Goal: Communication & Community: Share content

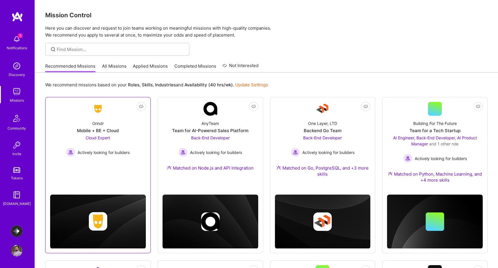
click at [126, 164] on link "Not Interested Grindr Mobile + BE + Cloud Cloud Expert Actively looking for bui…" at bounding box center [98, 137] width 96 height 71
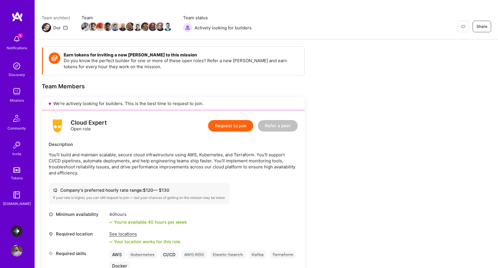
scroll to position [13, 0]
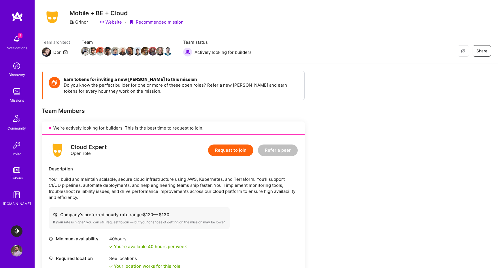
click at [237, 153] on button "Request to join" at bounding box center [230, 151] width 45 height 12
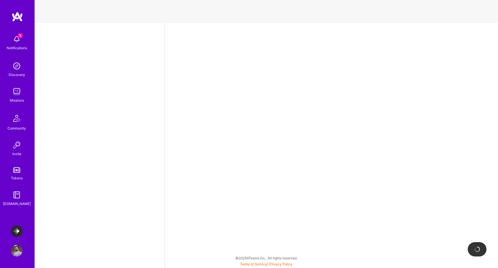
select select "CA"
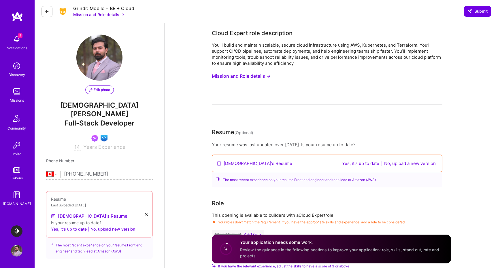
click at [48, 10] on icon at bounding box center [47, 11] width 5 height 5
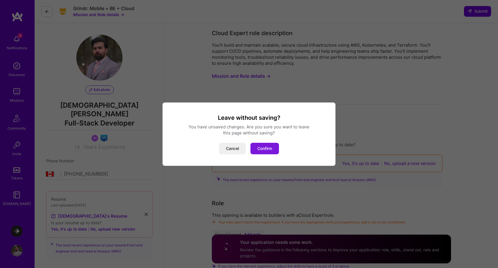
click at [268, 151] on button "Confirm" at bounding box center [264, 149] width 29 height 12
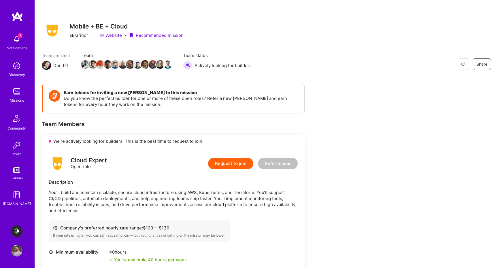
click at [278, 166] on button "Refer a peer" at bounding box center [278, 164] width 40 height 12
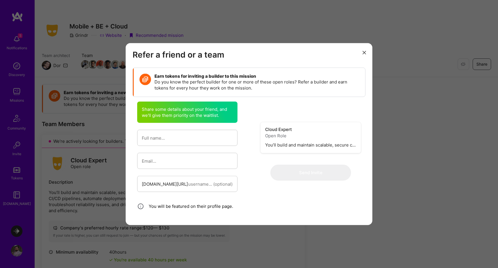
click at [185, 143] on input "modal" at bounding box center [187, 137] width 91 height 15
click at [111, 166] on div "Refer a friend or a team Earn tokens for inviting a builder to this mission Do …" at bounding box center [249, 134] width 498 height 268
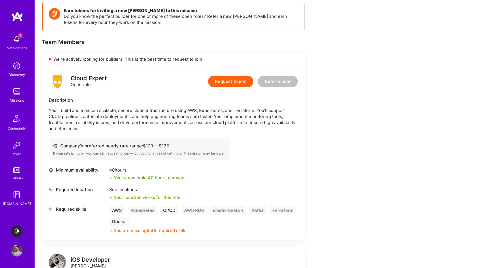
scroll to position [131, 0]
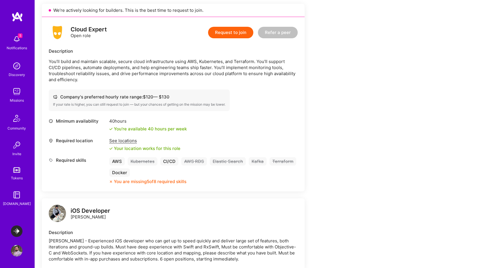
click at [287, 35] on button "Refer a peer" at bounding box center [278, 33] width 40 height 12
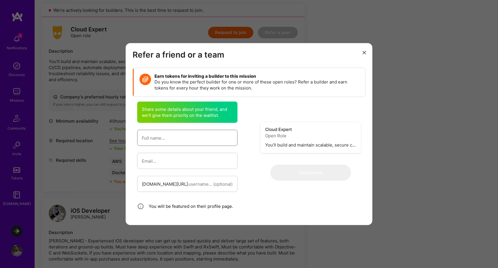
click at [163, 144] on input "modal" at bounding box center [187, 137] width 91 height 15
type input "[PERSON_NAME]"
click at [155, 162] on input "modal" at bounding box center [187, 160] width 91 height 15
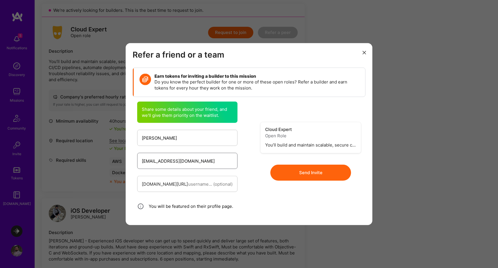
type input "[EMAIL_ADDRESS][DOMAIN_NAME]"
click at [188, 188] on input "modal" at bounding box center [210, 184] width 45 height 15
click at [195, 183] on input "modal" at bounding box center [210, 184] width 45 height 15
paste input "[PERSON_NAME]-2abab8149"
type input "[PERSON_NAME]-2abab8149"
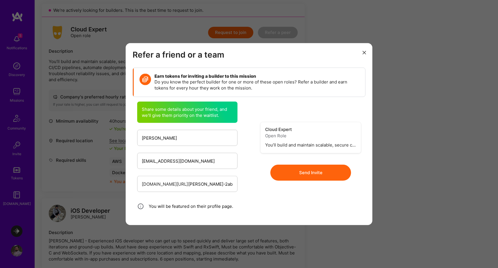
click at [256, 202] on div "Cloud Expert Open Role You’ll build and maintain scalable, secure cloud infrast…" at bounding box center [310, 161] width 123 height 128
click at [326, 173] on button "Send Invite" at bounding box center [310, 172] width 81 height 16
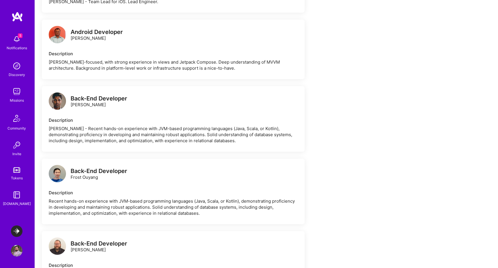
scroll to position [448, 0]
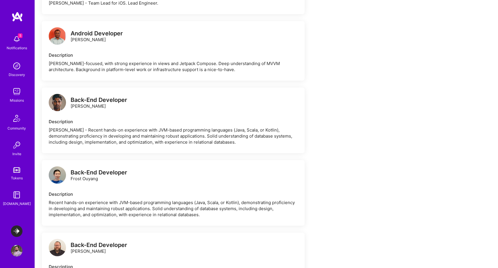
click at [64, 94] on img at bounding box center [57, 102] width 17 height 17
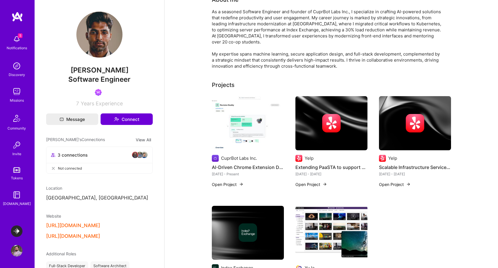
scroll to position [116, 0]
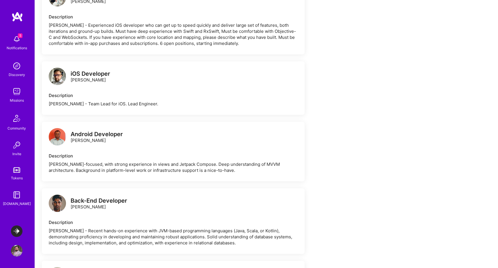
scroll to position [338, 0]
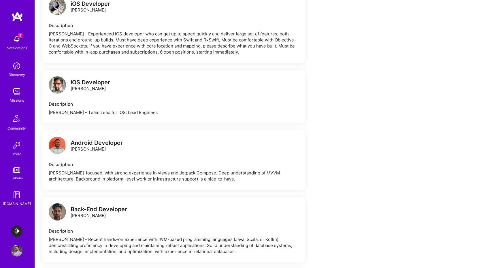
click at [14, 35] on img at bounding box center [17, 39] width 12 height 12
